Goal: Navigation & Orientation: Find specific page/section

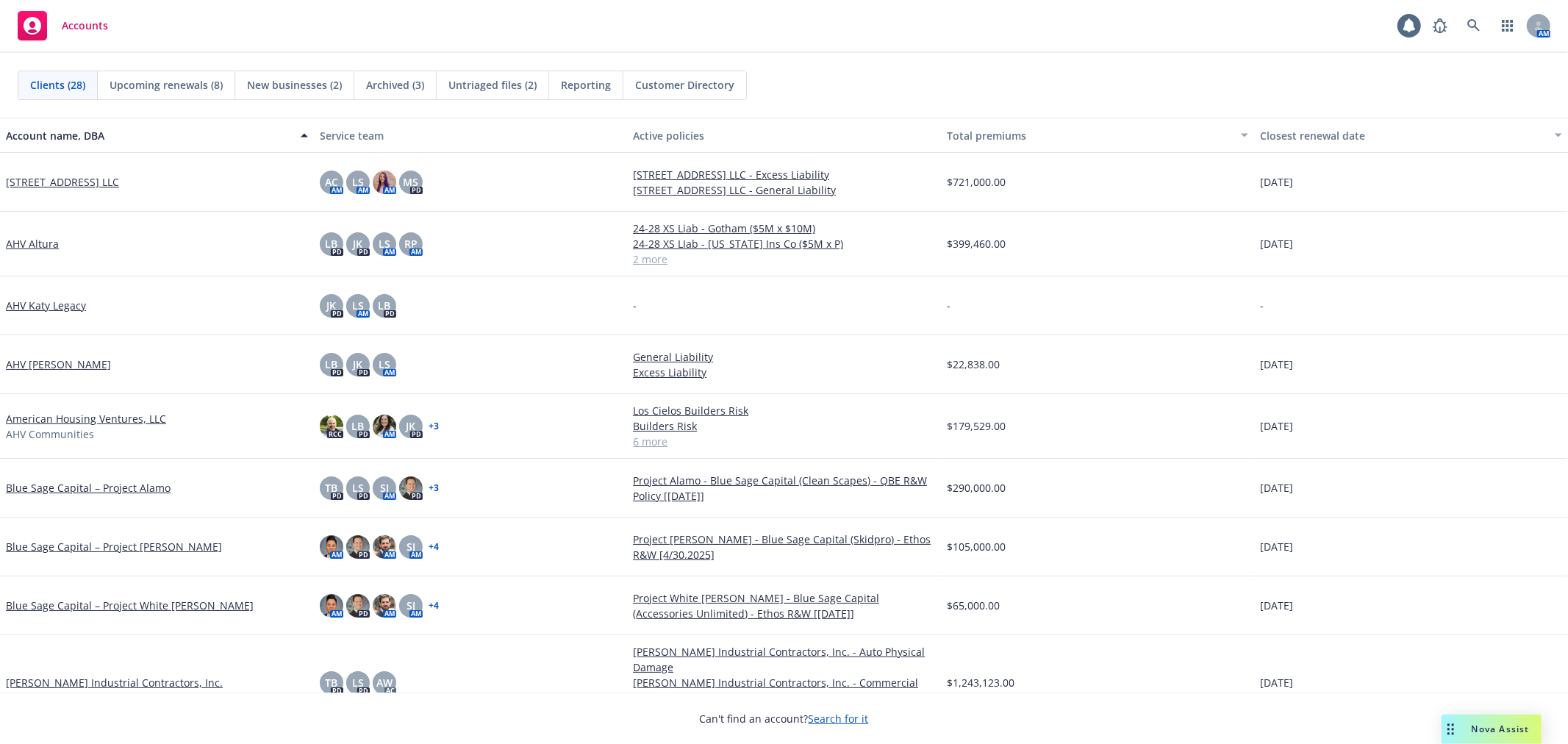
click at [897, 58] on div "Clients (28) Upcoming renewals (8) New businesses (2) Archived (3) Untriaged fi…" at bounding box center [784, 85] width 1568 height 65
